Goal: Task Accomplishment & Management: Manage account settings

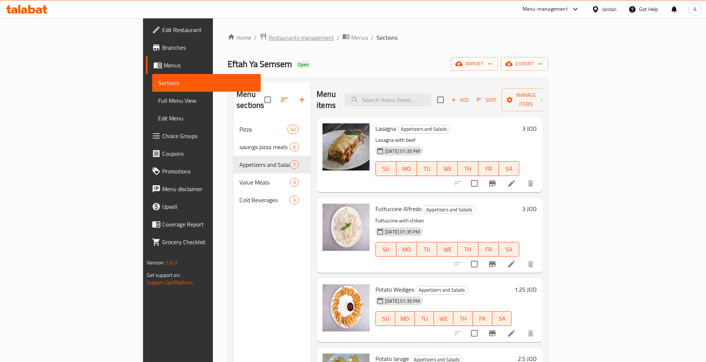
click at [269, 40] on span "Restaurants management" at bounding box center [301, 37] width 65 height 9
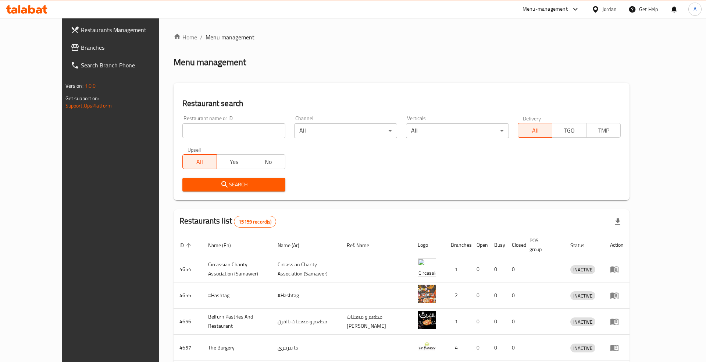
click at [201, 131] on input "search" at bounding box center [234, 130] width 103 height 15
paste input "683172"
click at [189, 187] on span "Search" at bounding box center [233, 184] width 91 height 9
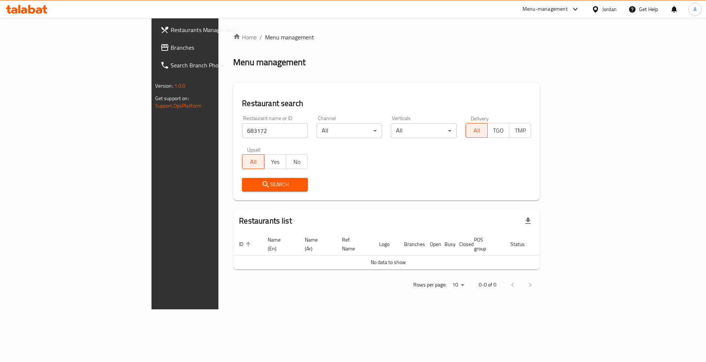
click at [242, 133] on input "683172" at bounding box center [275, 130] width 66 height 15
type input "slush"
click button "Search" at bounding box center [275, 185] width 66 height 14
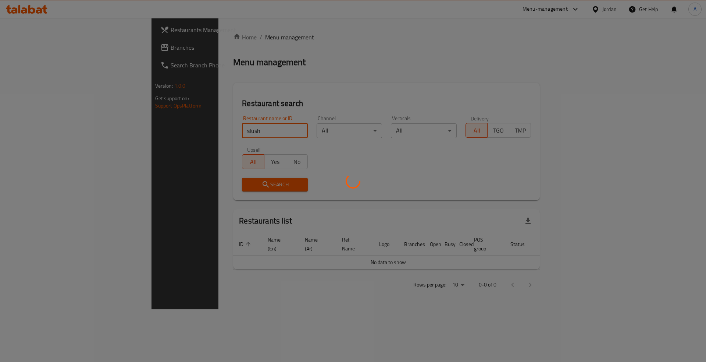
click button "Search" at bounding box center [275, 185] width 66 height 14
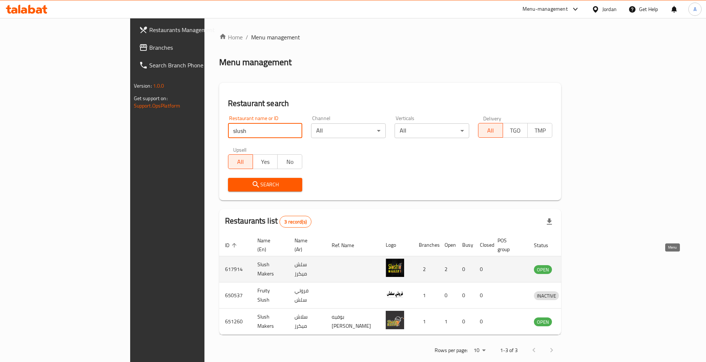
click at [583, 265] on icon "enhanced table" at bounding box center [578, 269] width 9 height 9
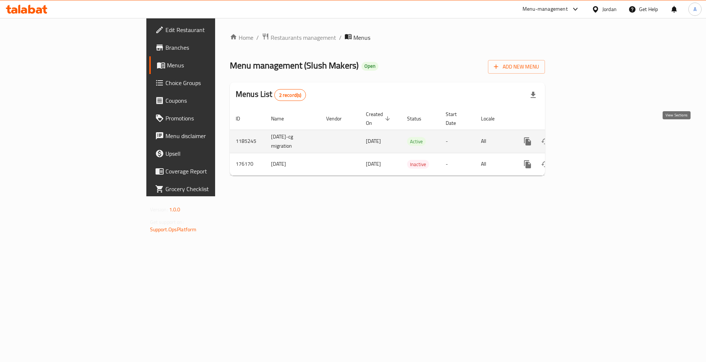
click at [585, 137] on icon "enhanced table" at bounding box center [581, 141] width 9 height 9
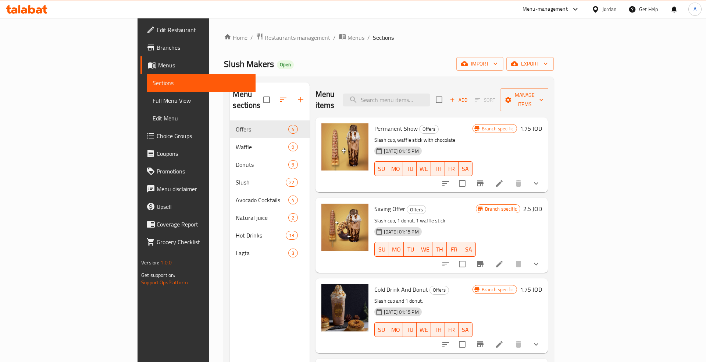
click at [429, 104] on div "Menu items Add Sort Manage items" at bounding box center [432, 99] width 233 height 35
click at [428, 99] on input "search" at bounding box center [386, 99] width 87 height 13
click at [157, 46] on span "Branches" at bounding box center [203, 47] width 93 height 9
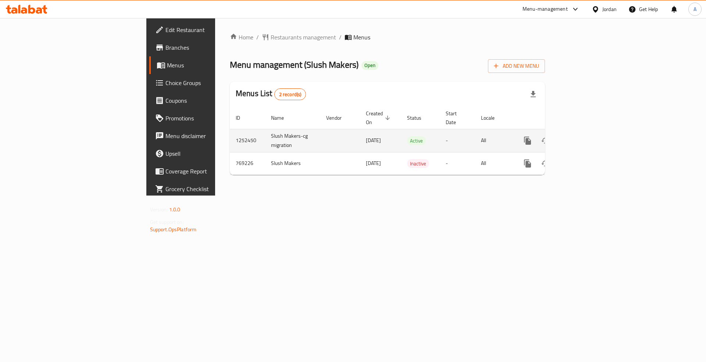
click at [585, 136] on icon "enhanced table" at bounding box center [581, 140] width 9 height 9
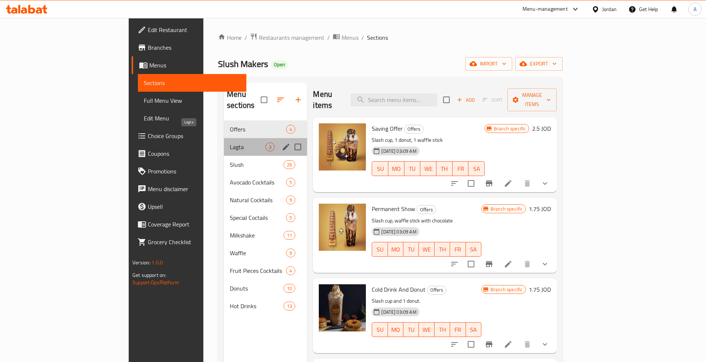
click at [230, 142] on span "Lagta" at bounding box center [248, 146] width 36 height 9
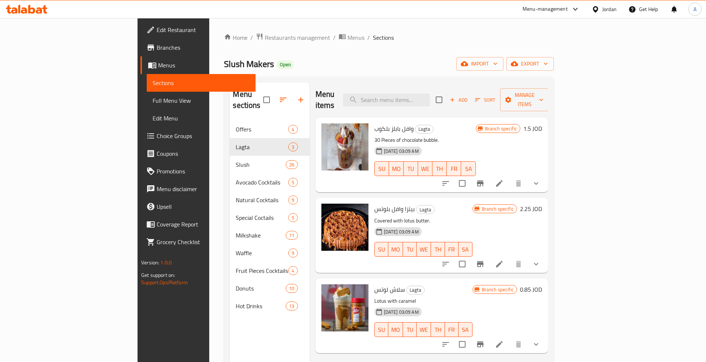
scroll to position [103, 0]
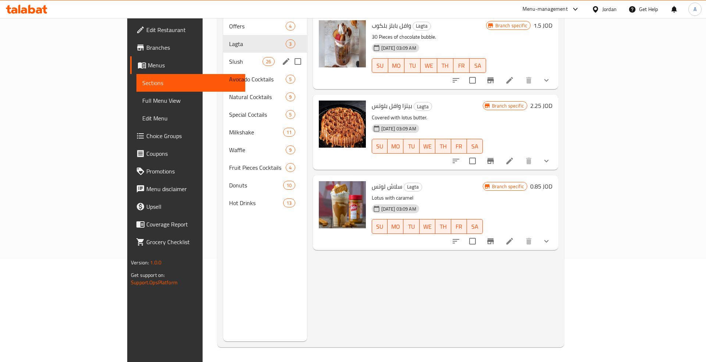
click at [229, 57] on span "Slush" at bounding box center [245, 61] width 33 height 9
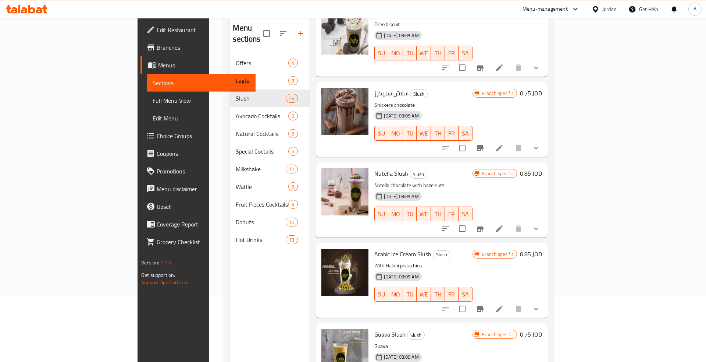
scroll to position [103, 0]
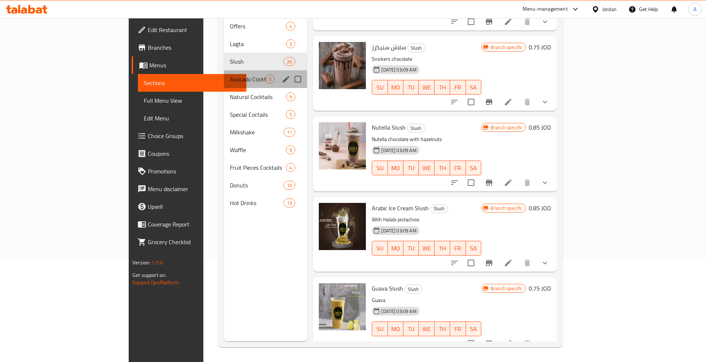
click at [224, 70] on div "Avocado Cocktails 5" at bounding box center [265, 79] width 83 height 18
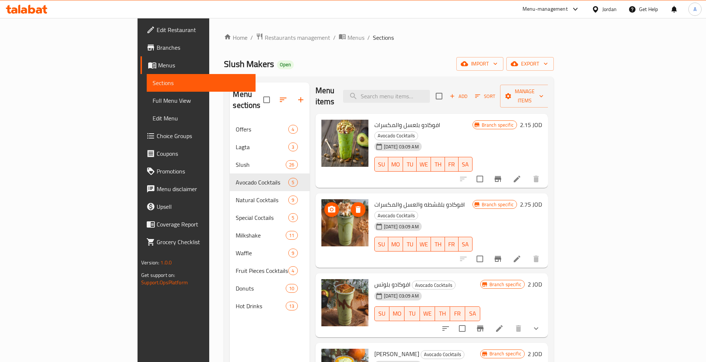
scroll to position [103, 0]
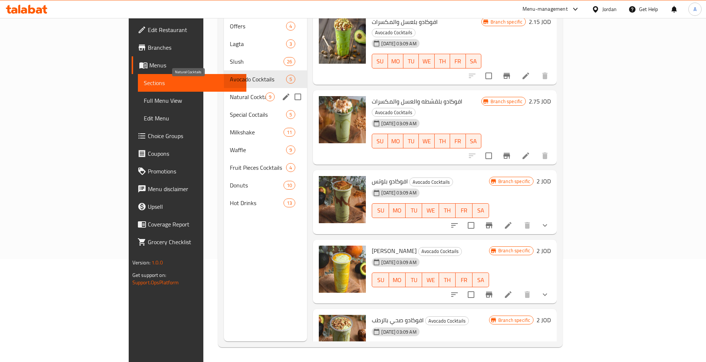
click at [230, 92] on span "Natural Cocktails" at bounding box center [248, 96] width 36 height 9
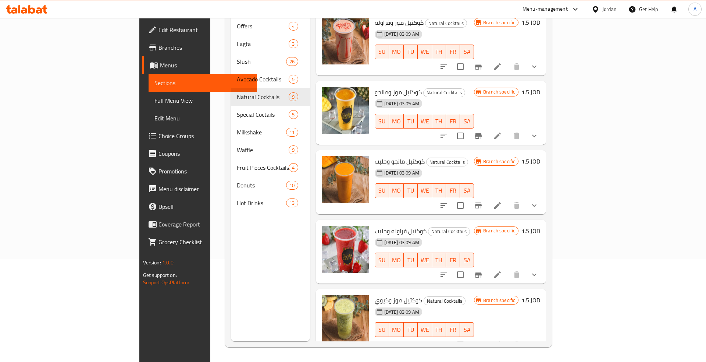
scroll to position [292, 0]
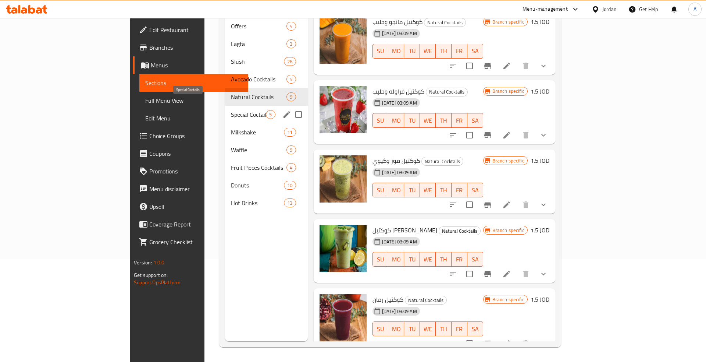
click at [231, 110] on span "Special Coctails" at bounding box center [248, 114] width 35 height 9
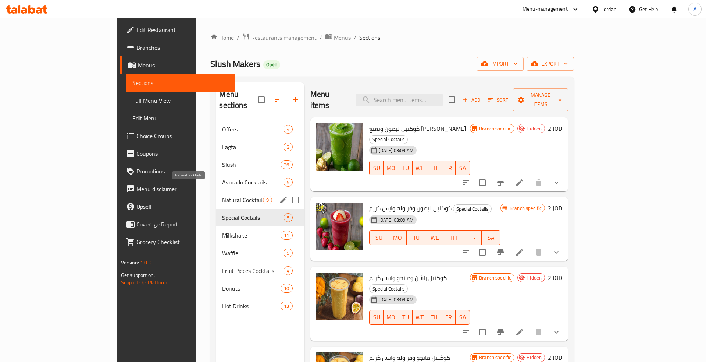
click at [222, 195] on span "Natural Cocktails" at bounding box center [242, 199] width 40 height 9
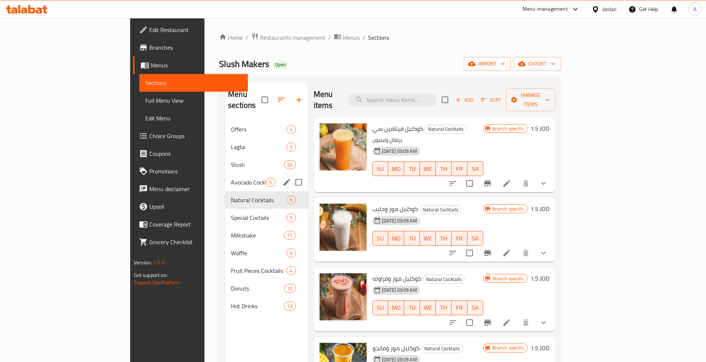
click at [231, 178] on span "Avocado Cocktails" at bounding box center [248, 182] width 35 height 9
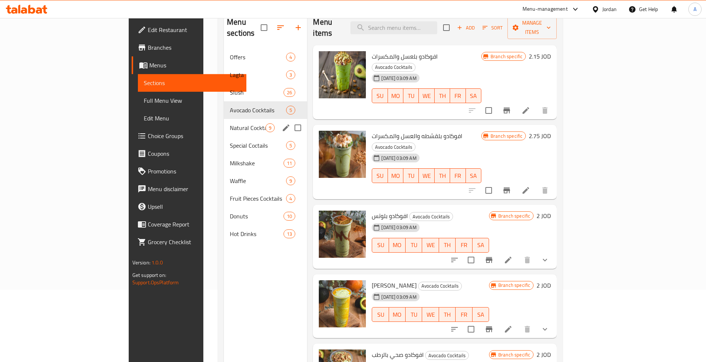
scroll to position [28, 0]
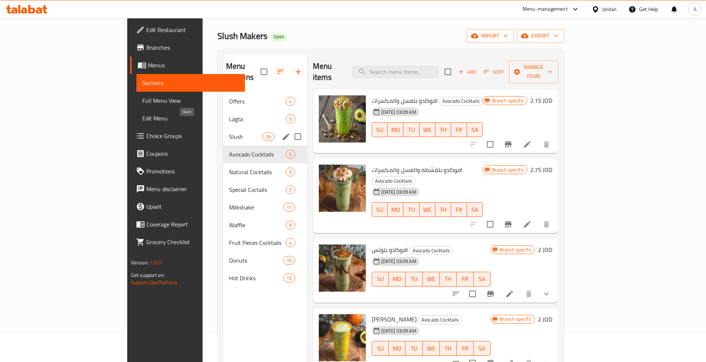
click at [223, 131] on div "Slush 26" at bounding box center [265, 137] width 84 height 18
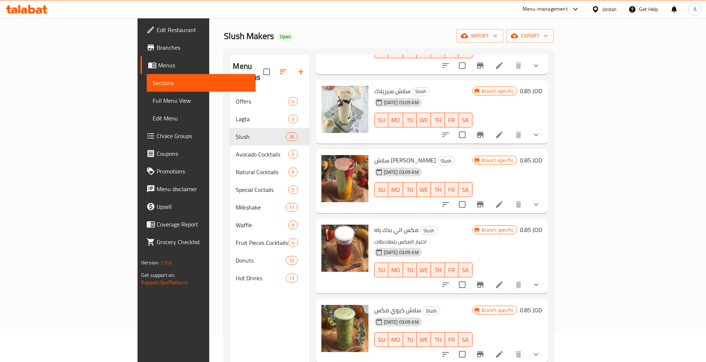
scroll to position [115, 0]
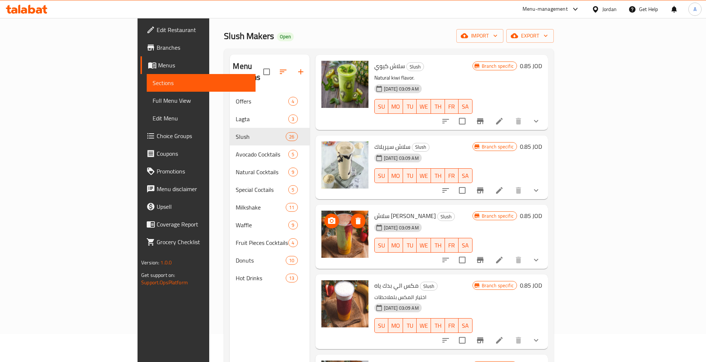
click at [322, 233] on img at bounding box center [345, 233] width 47 height 47
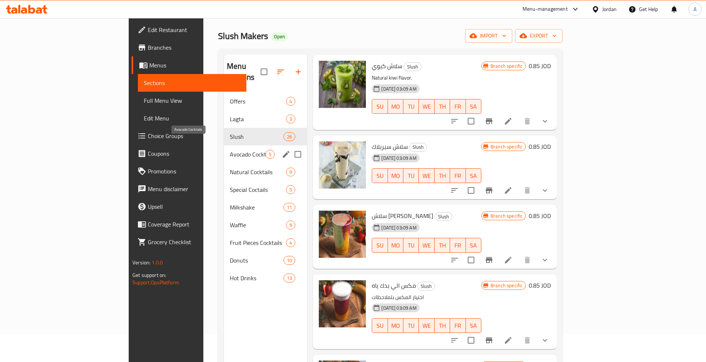
click at [230, 150] on span "Avocado Cocktails" at bounding box center [248, 154] width 36 height 9
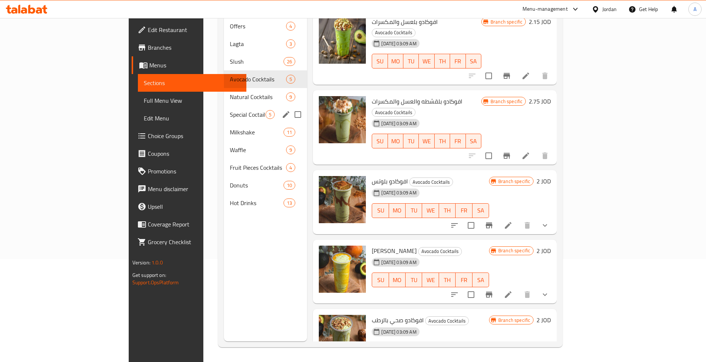
drag, startPoint x: 146, startPoint y: 99, endPoint x: 177, endPoint y: 107, distance: 31.9
click at [224, 106] on div "Special Coctails 5" at bounding box center [265, 115] width 83 height 18
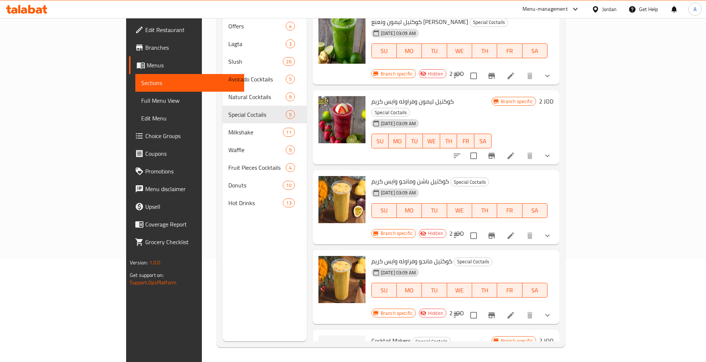
click at [307, 295] on div "Menu items Add Sort Manage items كوكتيل ليمون ونعنع وايس كريم Special Coctails …" at bounding box center [433, 160] width 253 height 362
click at [325, 342] on icon "upload picture" at bounding box center [328, 345] width 7 height 7
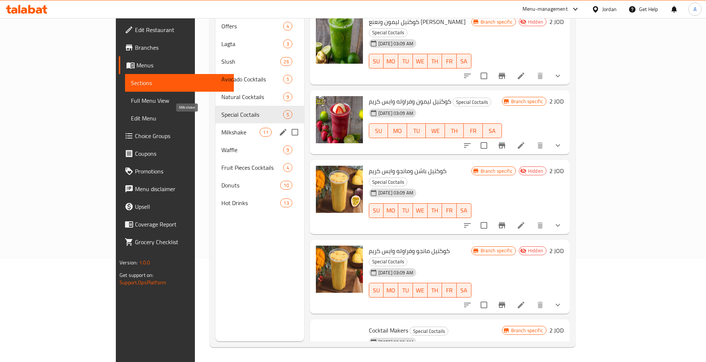
click at [222, 128] on span "Milkshake" at bounding box center [241, 132] width 38 height 9
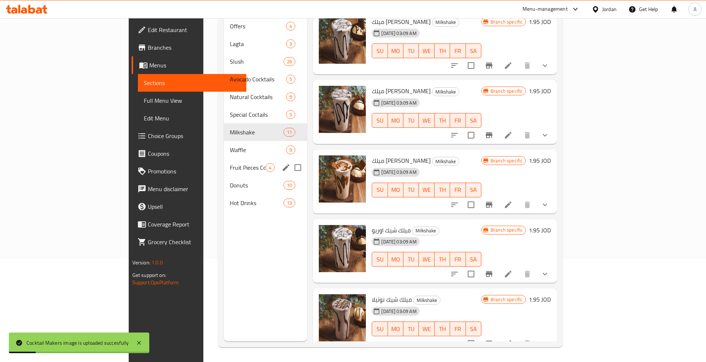
click at [224, 146] on div "Waffle 9" at bounding box center [265, 150] width 83 height 18
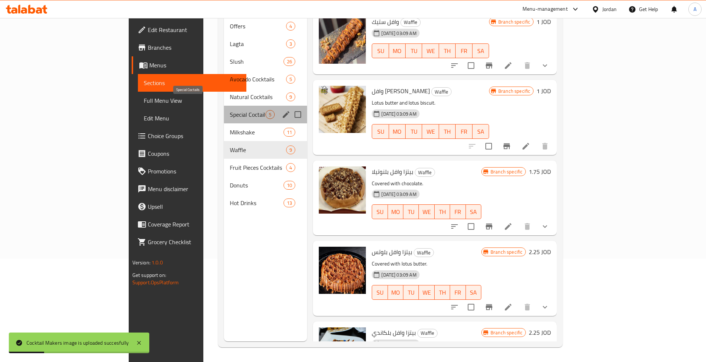
click at [230, 110] on span "Special Coctails" at bounding box center [248, 114] width 36 height 9
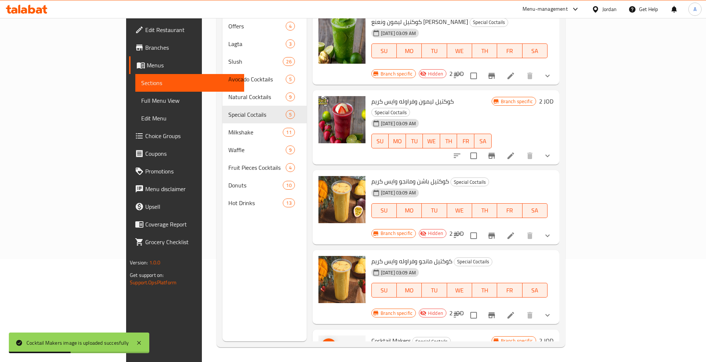
click at [319, 335] on img at bounding box center [342, 358] width 47 height 47
click at [325, 341] on icon "upload picture" at bounding box center [329, 345] width 9 height 9
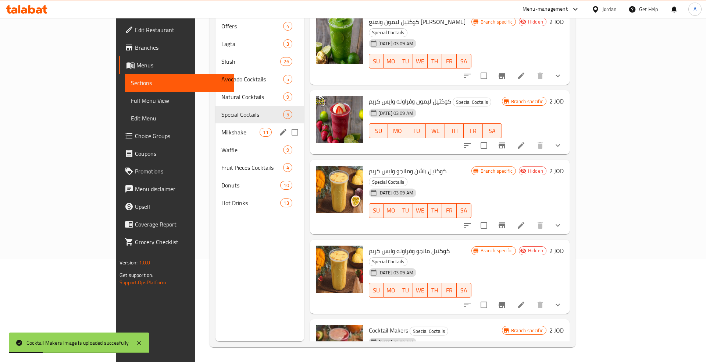
click at [222, 128] on span "Milkshake" at bounding box center [241, 132] width 38 height 9
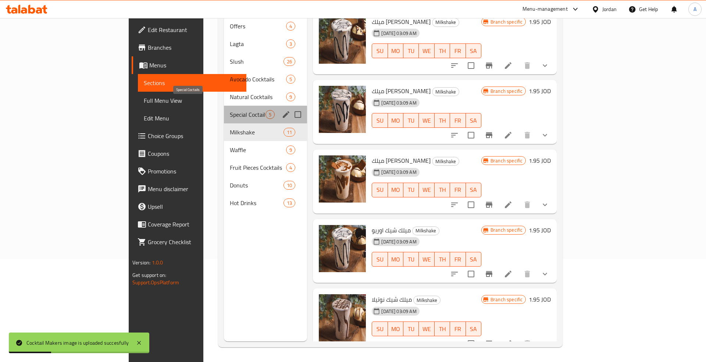
drag, startPoint x: 176, startPoint y: 102, endPoint x: 212, endPoint y: 111, distance: 37.0
click at [230, 110] on span "Special Coctails" at bounding box center [248, 114] width 36 height 9
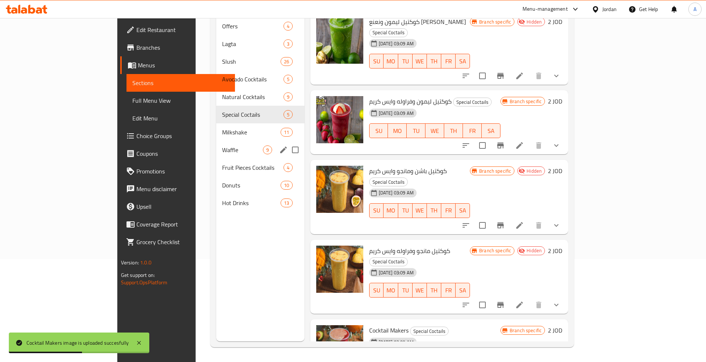
click at [216, 141] on div "Waffle 9" at bounding box center [260, 150] width 88 height 18
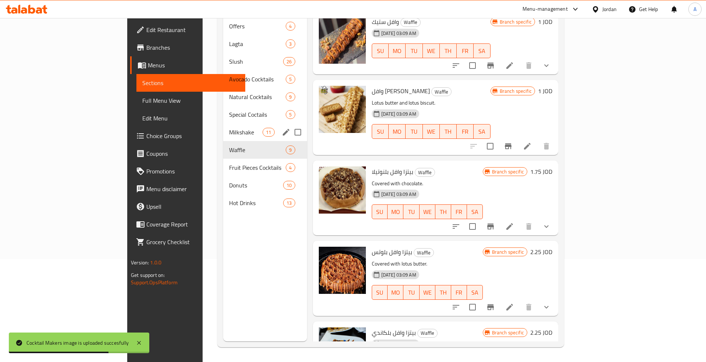
click at [223, 126] on div "Milkshake 11" at bounding box center [265, 132] width 84 height 18
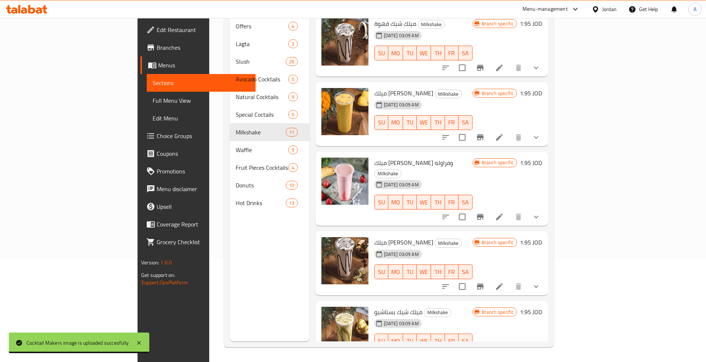
scroll to position [420, 0]
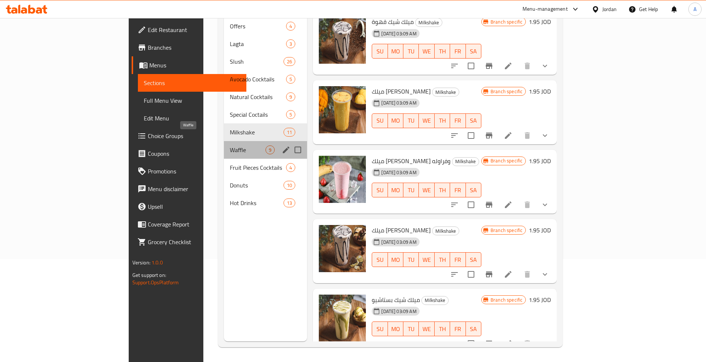
click at [230, 145] on span "Waffle" at bounding box center [248, 149] width 36 height 9
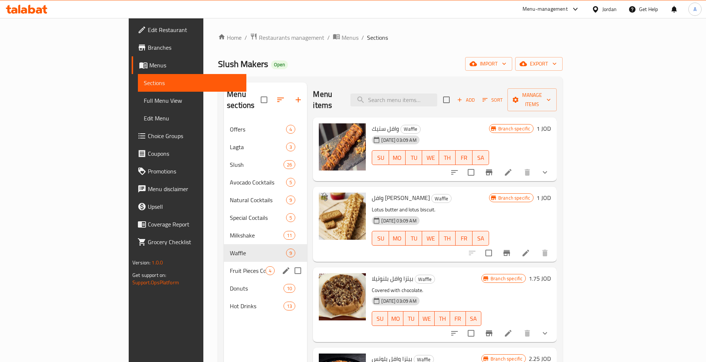
click at [224, 262] on div "Fruit Pieces Cocktails 4" at bounding box center [265, 271] width 83 height 18
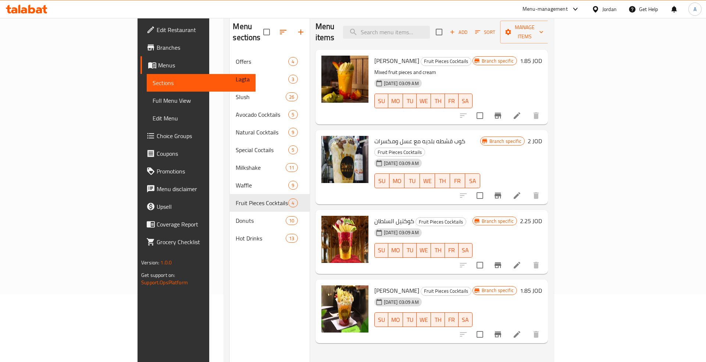
scroll to position [65, 0]
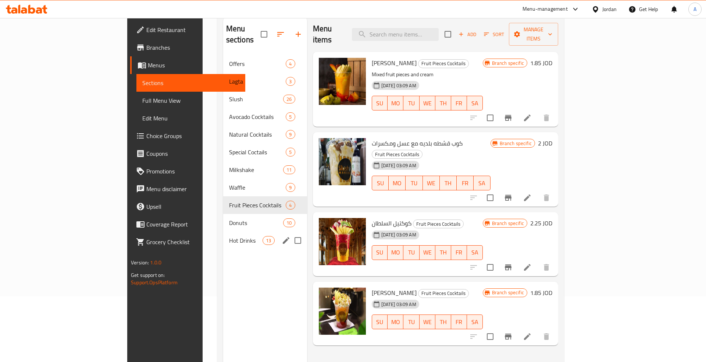
click at [223, 217] on div "Donuts 10" at bounding box center [265, 223] width 84 height 18
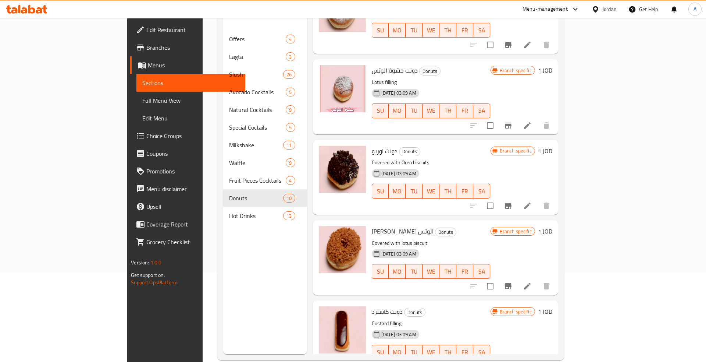
scroll to position [103, 0]
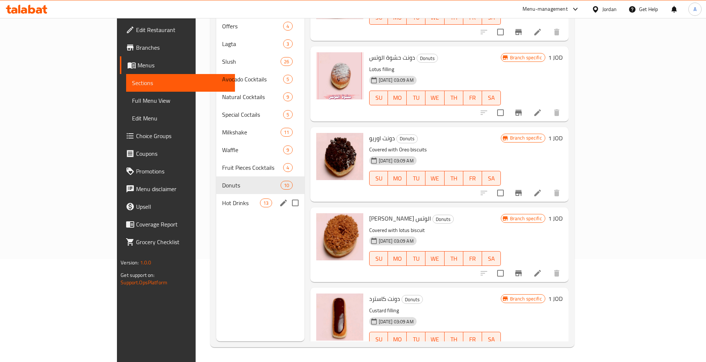
click at [216, 194] on div "Hot Drinks 13" at bounding box center [260, 203] width 88 height 18
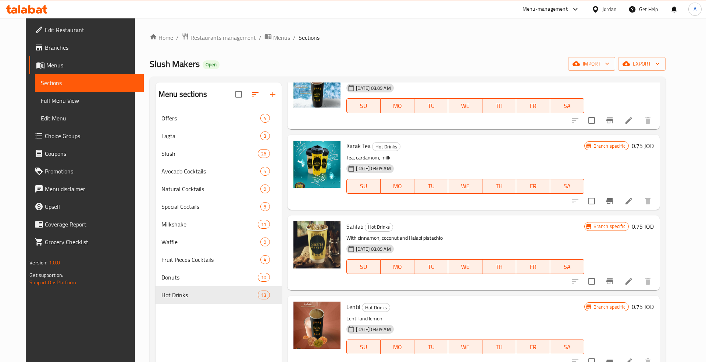
scroll to position [711, 0]
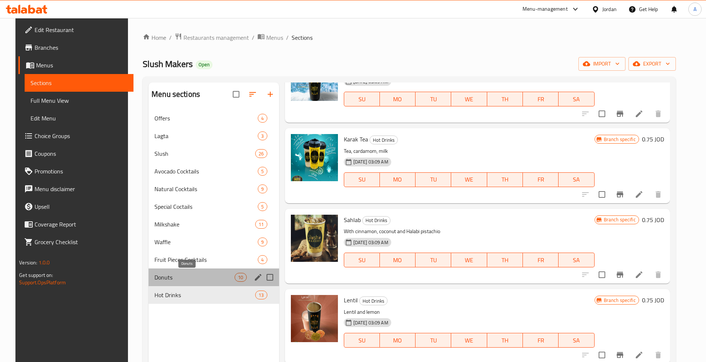
click at [224, 278] on span "Donuts" at bounding box center [195, 277] width 80 height 9
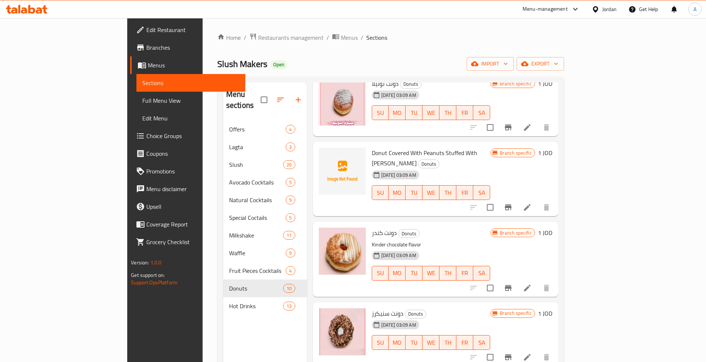
scroll to position [57, 0]
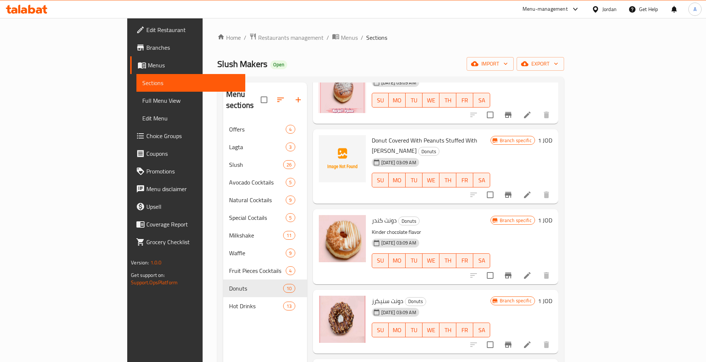
click at [401, 135] on span "Donut Covered With Peanuts Stuffed With Nutella" at bounding box center [425, 145] width 106 height 21
copy h6 "Donut Covered With Peanuts Stuffed With Nutella"
click at [553, 141] on div "Branch specific 1 JOD" at bounding box center [522, 166] width 62 height 63
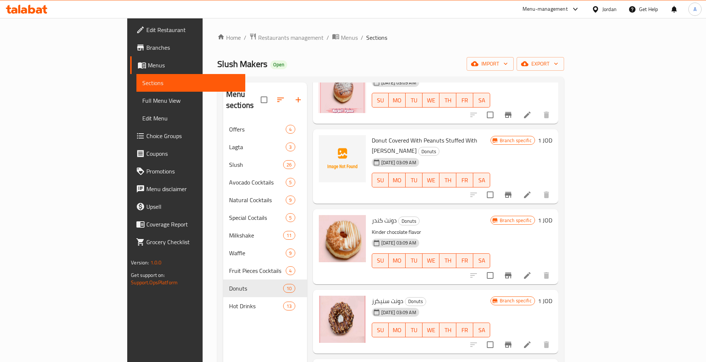
click at [512, 192] on icon "Branch-specific-item" at bounding box center [508, 195] width 7 height 6
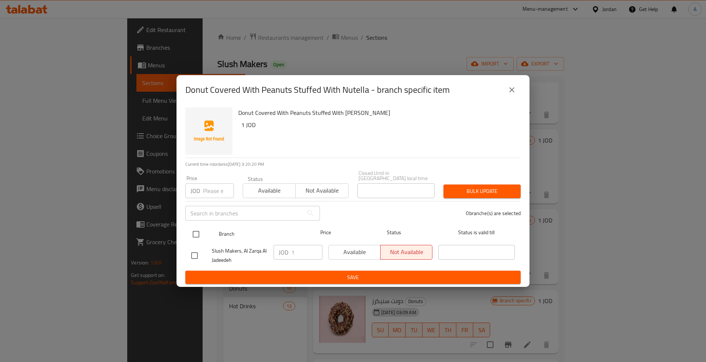
click at [194, 232] on input "checkbox" at bounding box center [195, 233] width 15 height 15
checkbox input "true"
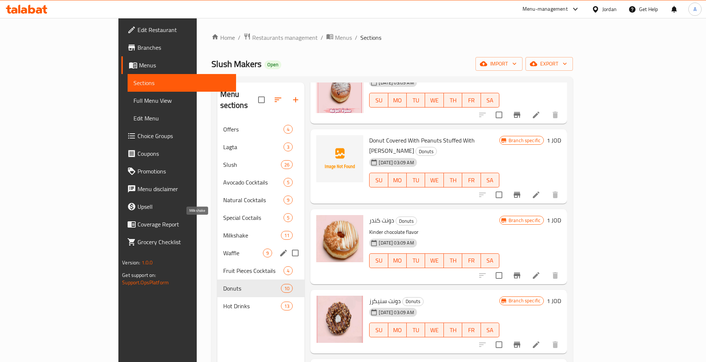
scroll to position [38, 0]
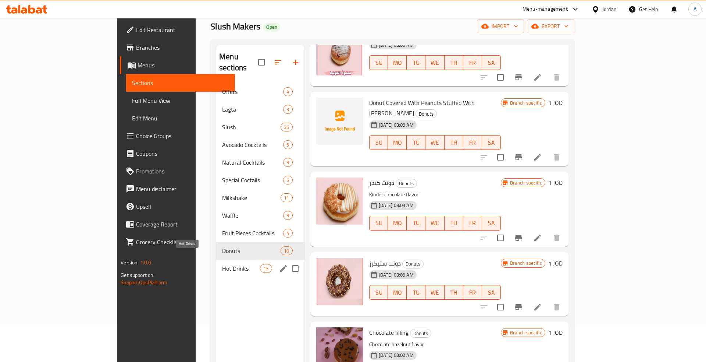
click at [222, 264] on span "Hot Drinks" at bounding box center [241, 268] width 38 height 9
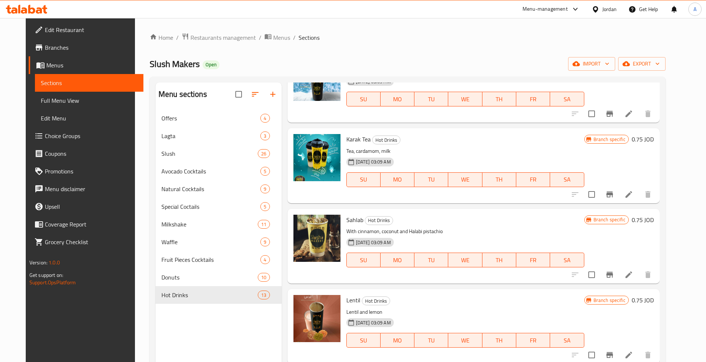
click at [194, 30] on div "Home / Restaurants management / Menus / Sections Slush Makers Open import expor…" at bounding box center [408, 241] width 546 height 447
click at [194, 34] on span "Restaurants management" at bounding box center [223, 37] width 65 height 9
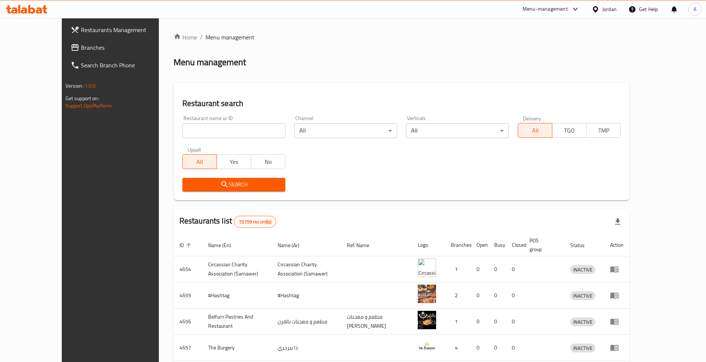
click at [204, 130] on input "search" at bounding box center [234, 130] width 103 height 15
click at [197, 123] on div "Restaurant name or ID Restaurant name or ID" at bounding box center [234, 127] width 103 height 22
click at [198, 127] on input "search" at bounding box center [234, 130] width 103 height 15
paste input "758320"
click button "Search" at bounding box center [234, 185] width 103 height 14
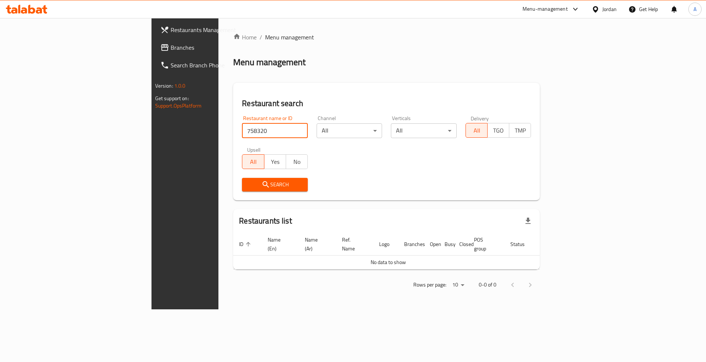
click at [242, 129] on input "758320" at bounding box center [275, 130] width 66 height 15
type input "u"
type input "ش"
click button "Search" at bounding box center [275, 185] width 66 height 14
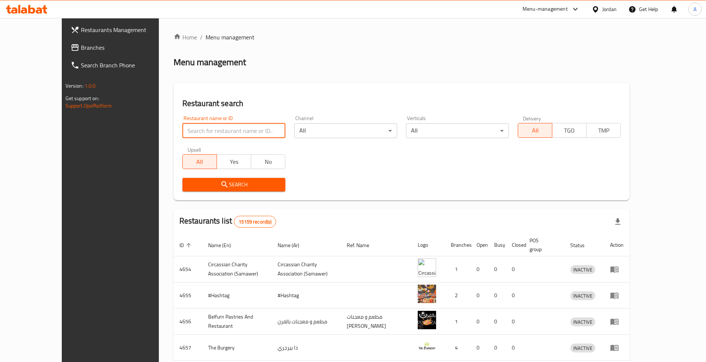
click at [183, 128] on input "search" at bounding box center [234, 130] width 103 height 15
type input "alaa"
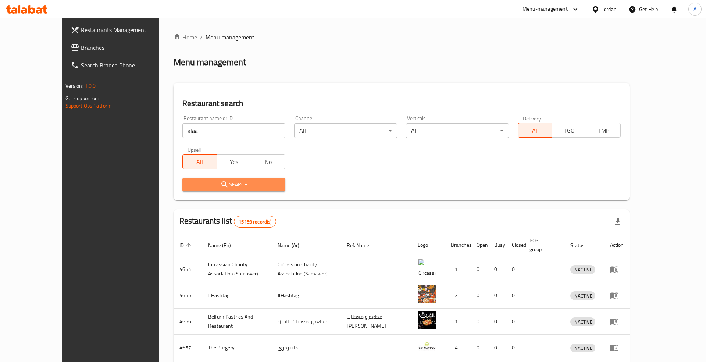
click at [220, 180] on icon "submit" at bounding box center [224, 184] width 9 height 9
click at [198, 180] on div at bounding box center [353, 181] width 706 height 362
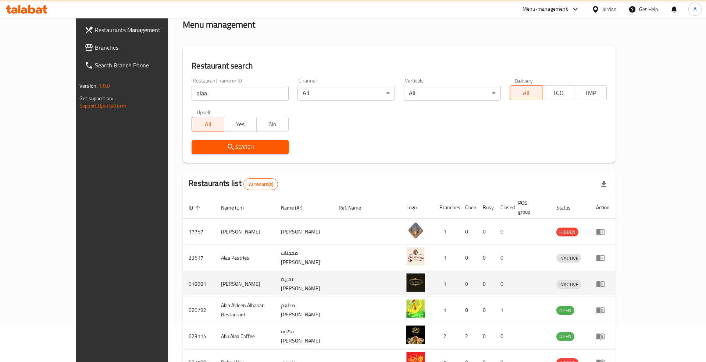
scroll to position [75, 0]
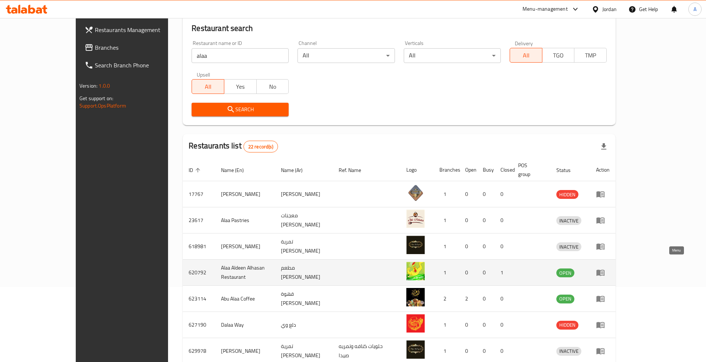
click at [605, 268] on icon "enhanced table" at bounding box center [600, 272] width 9 height 9
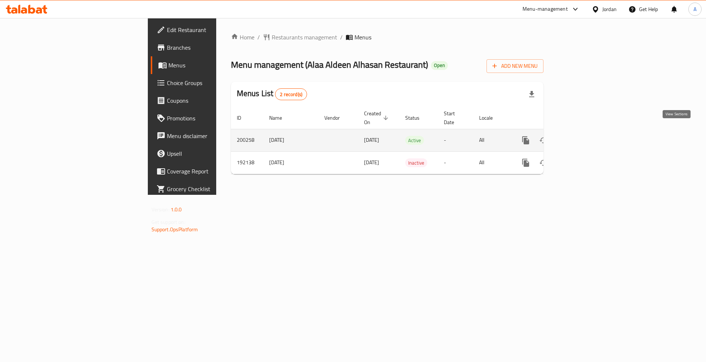
click at [584, 136] on icon "enhanced table" at bounding box center [579, 140] width 9 height 9
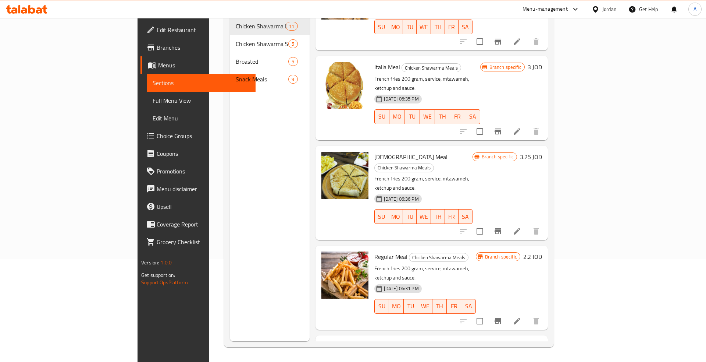
scroll to position [230, 0]
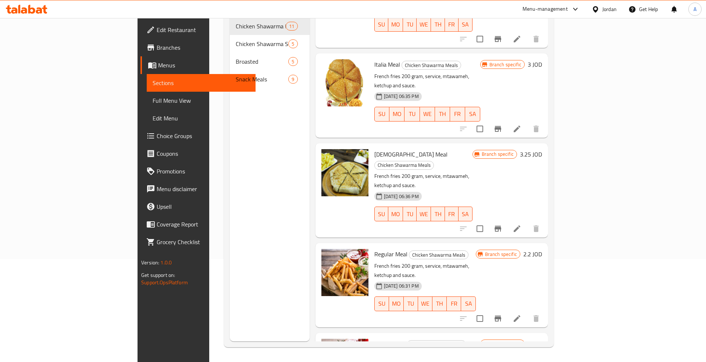
click at [230, 229] on div "Menu sections Chicken Shawarma Meals 11 Chicken Shawarma Sandwiches 5 Broasted …" at bounding box center [269, 160] width 79 height 362
